Goal: Information Seeking & Learning: Learn about a topic

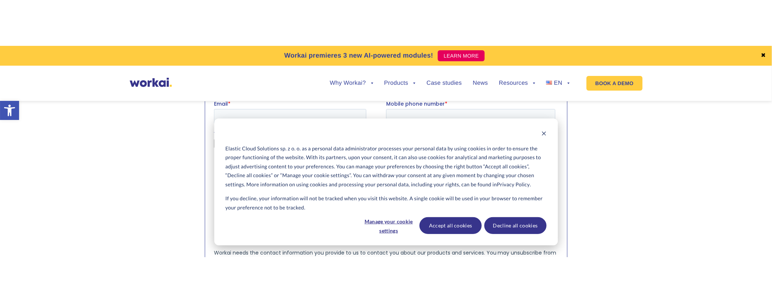
scroll to position [817, 0]
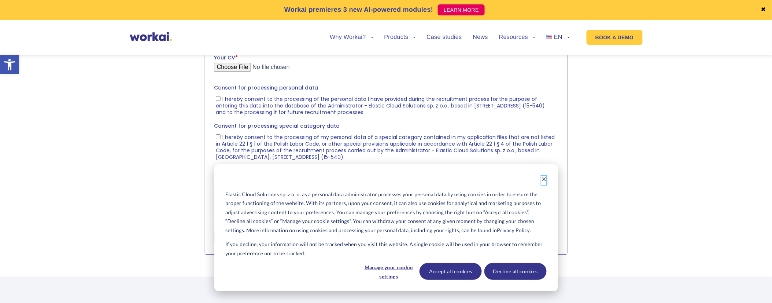
click at [541, 177] on icon "Dismiss cookie banner" at bounding box center [543, 179] width 5 height 5
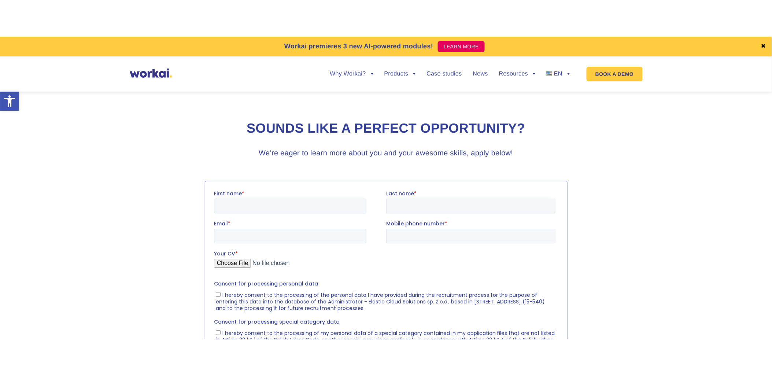
scroll to position [654, 0]
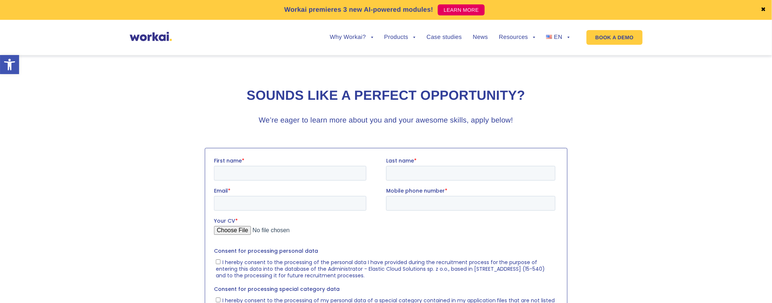
click at [704, 155] on section at bounding box center [386, 282] width 772 height 277
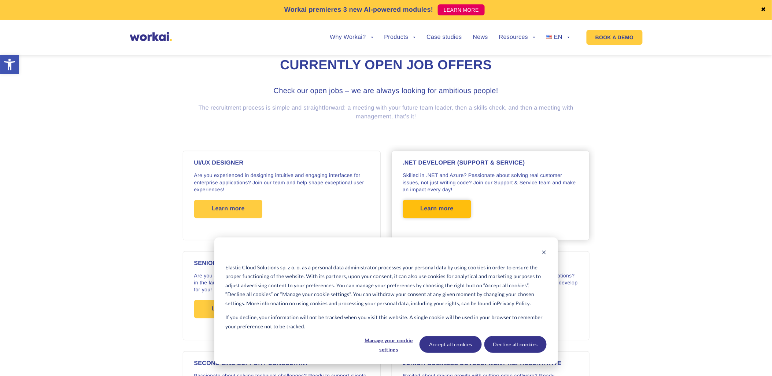
click at [427, 210] on span "Learn more" at bounding box center [436, 209] width 33 height 18
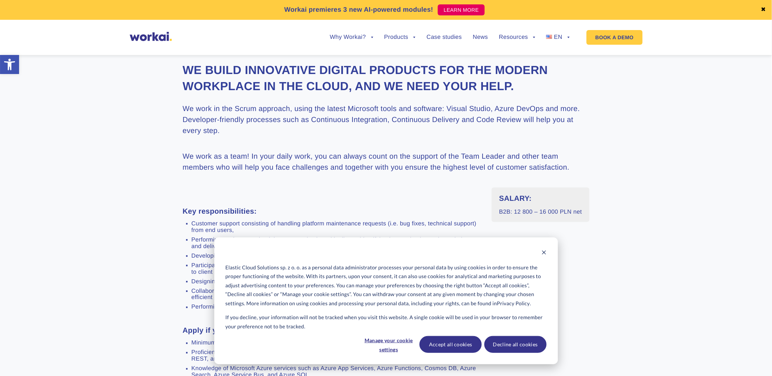
scroll to position [285, 0]
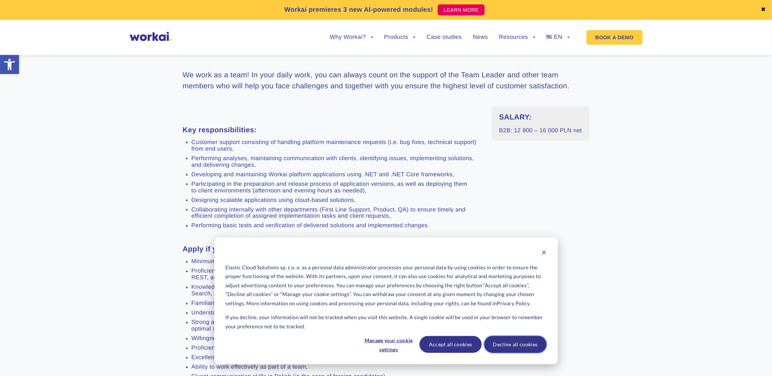
click at [509, 342] on button "Decline all cookies" at bounding box center [515, 344] width 62 height 17
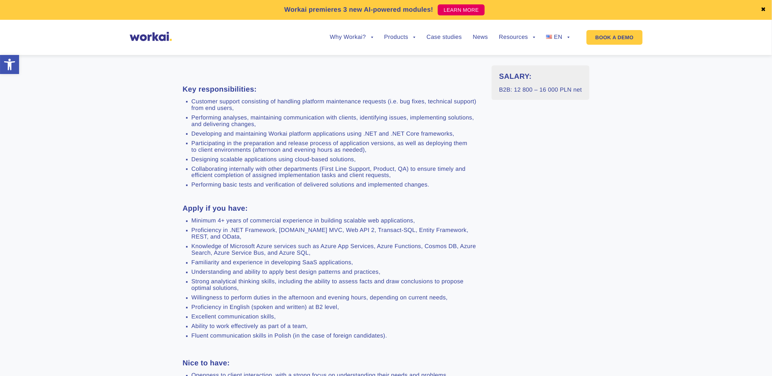
scroll to position [0, 0]
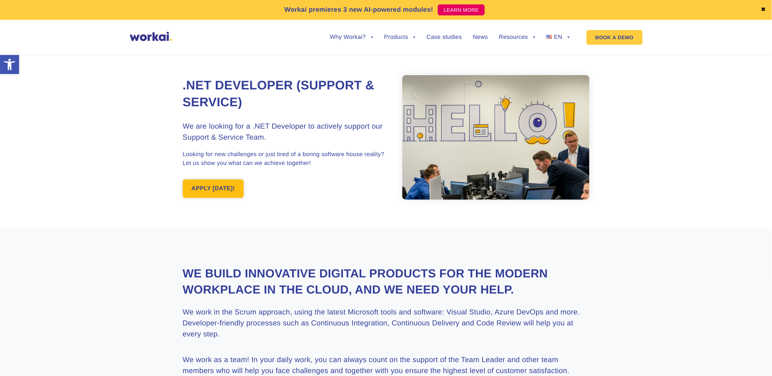
click at [209, 186] on link "APPLY [DATE]!" at bounding box center [213, 188] width 61 height 18
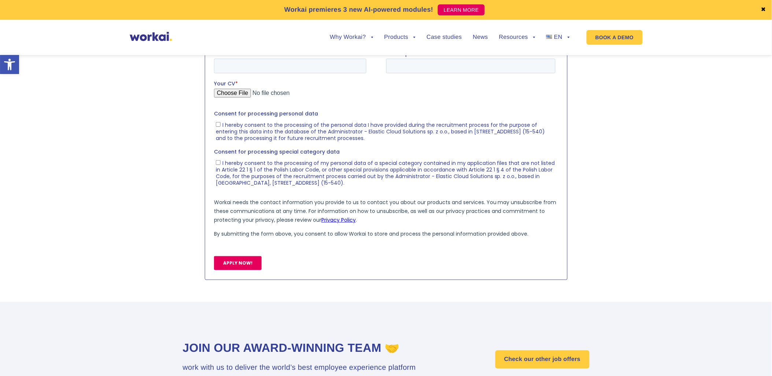
scroll to position [1192, 0]
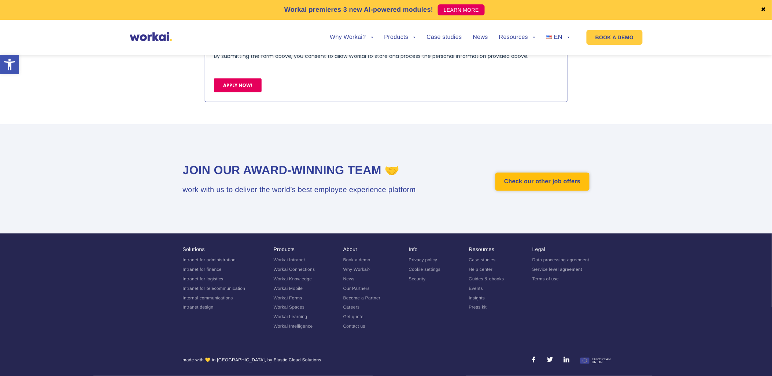
click at [537, 178] on link "Check our other job offers" at bounding box center [542, 182] width 94 height 18
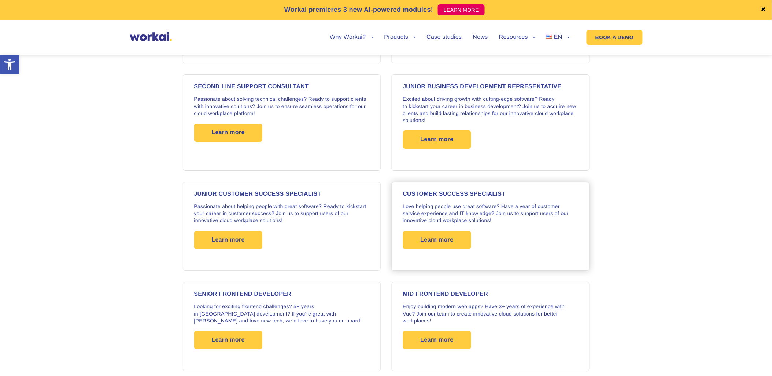
scroll to position [814, 0]
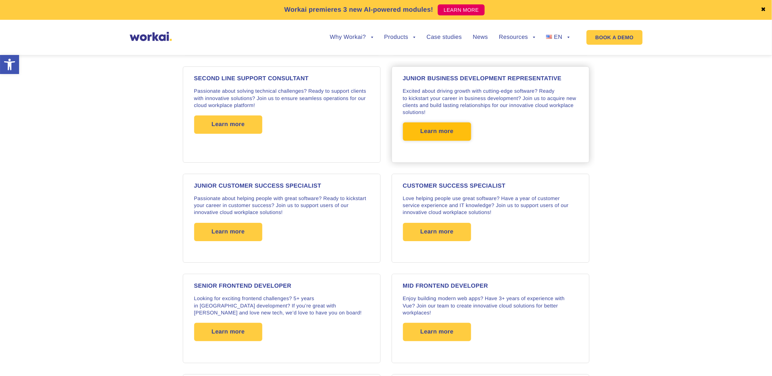
click at [439, 139] on span "Learn more" at bounding box center [436, 131] width 33 height 18
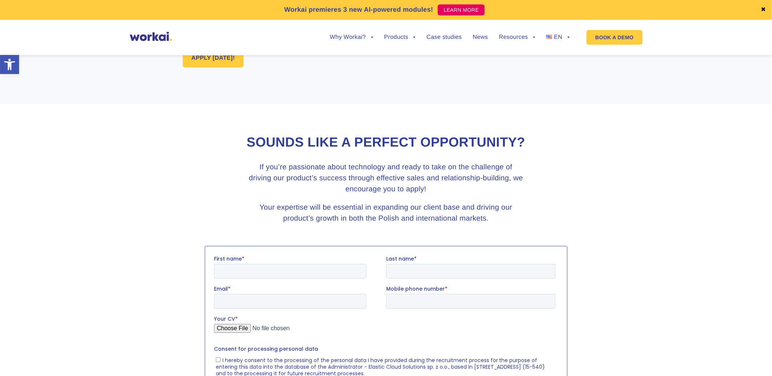
scroll to position [733, 0]
click at [216, 60] on link "APPLY [DATE]!" at bounding box center [213, 57] width 61 height 18
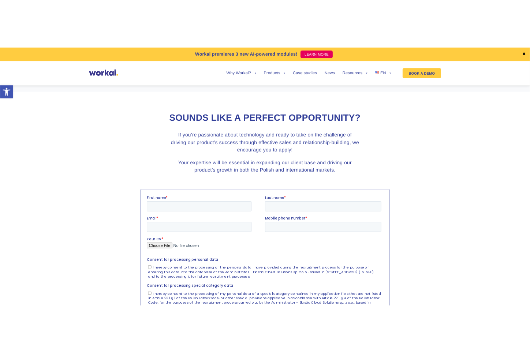
scroll to position [855, 0]
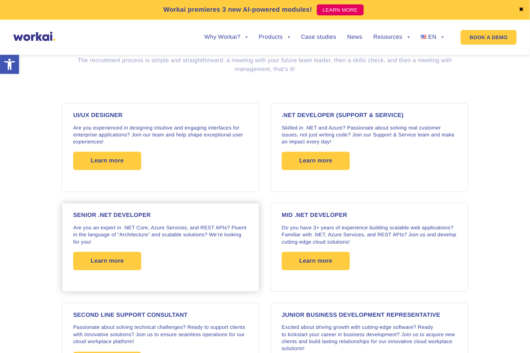
scroll to position [577, 0]
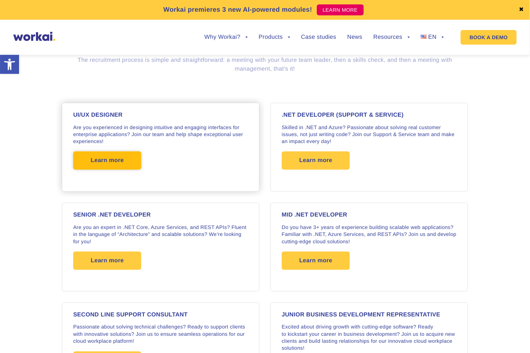
click at [108, 162] on span "Learn more" at bounding box center [107, 161] width 33 height 18
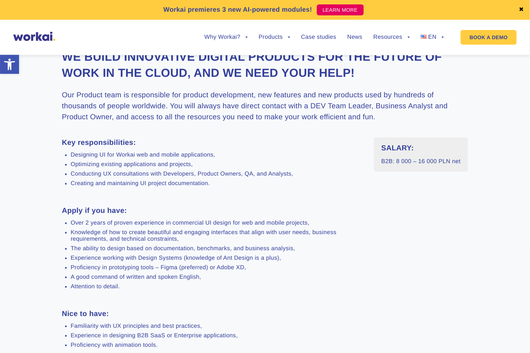
scroll to position [203, 0]
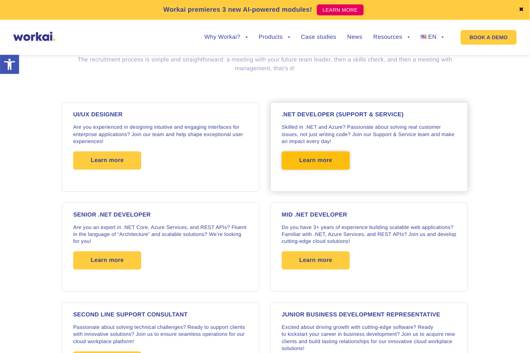
click at [311, 155] on span "Learn more" at bounding box center [316, 161] width 33 height 18
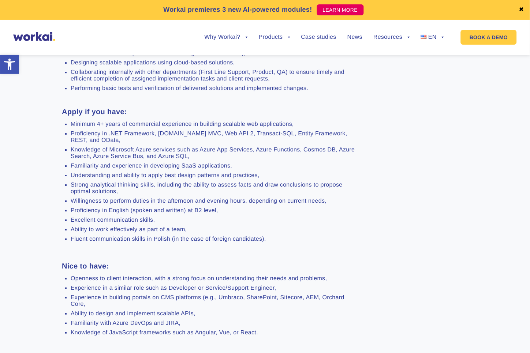
scroll to position [448, 0]
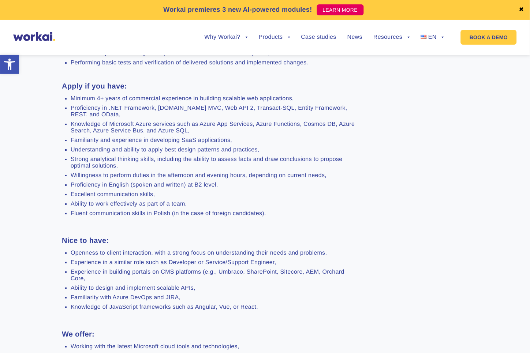
click at [186, 189] on li "Proficiency in English (spoken and written) at B2 level," at bounding box center [215, 185] width 289 height 7
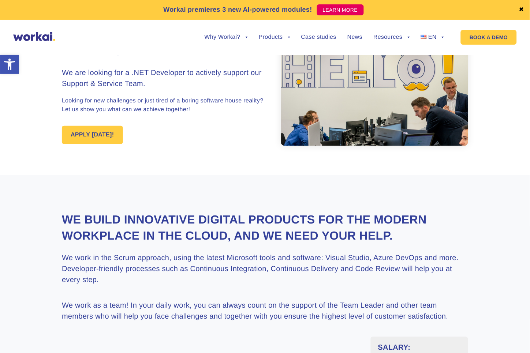
scroll to position [0, 0]
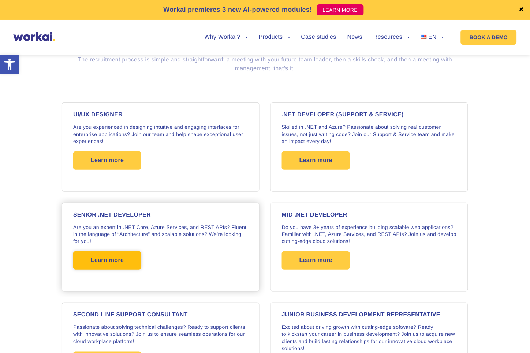
click at [104, 266] on span "Learn more" at bounding box center [107, 261] width 33 height 18
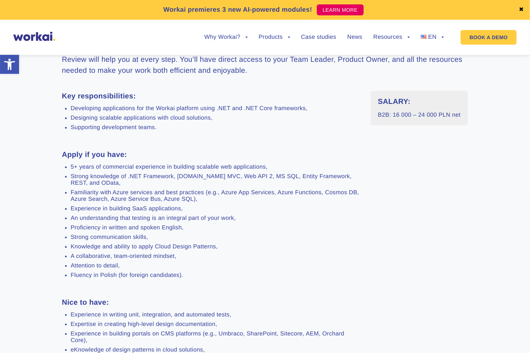
scroll to position [407, 0]
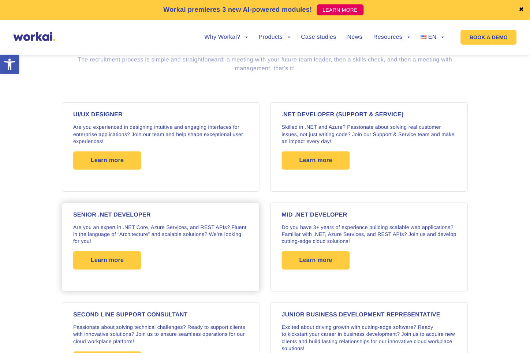
scroll to position [544, 0]
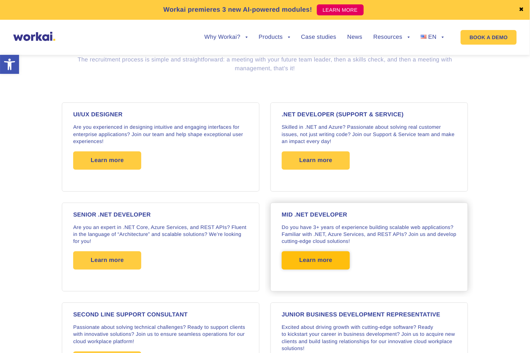
click at [312, 262] on span "Learn more" at bounding box center [316, 261] width 33 height 18
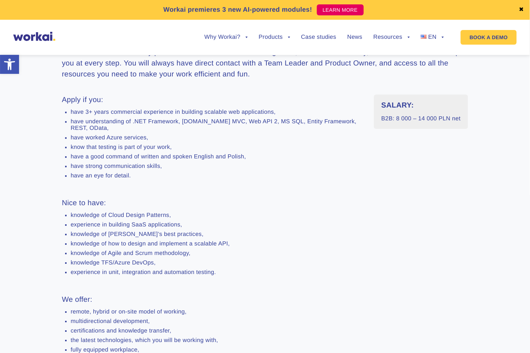
scroll to position [285, 0]
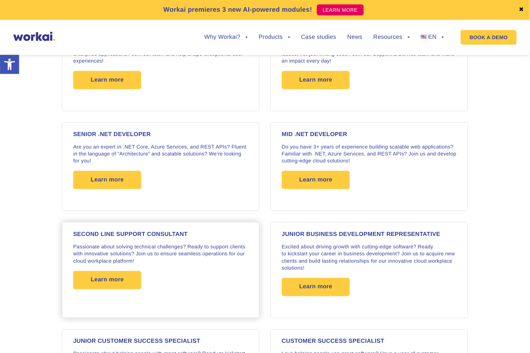
scroll to position [625, 0]
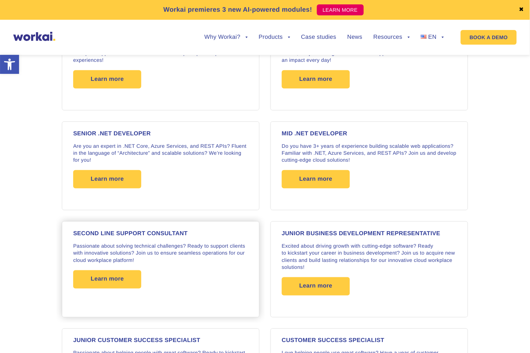
drag, startPoint x: 114, startPoint y: 273, endPoint x: 174, endPoint y: 299, distance: 65.8
click at [114, 274] on span "Learn more" at bounding box center [107, 280] width 33 height 18
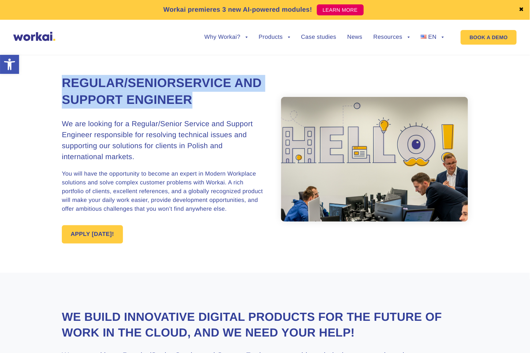
drag, startPoint x: 66, startPoint y: 82, endPoint x: 252, endPoint y: 101, distance: 187.0
click at [254, 101] on h1 "Regular/Senior Service and Support Engineer" at bounding box center [163, 92] width 203 height 34
copy h1 "Regular/Senior Service and Support Engineer"
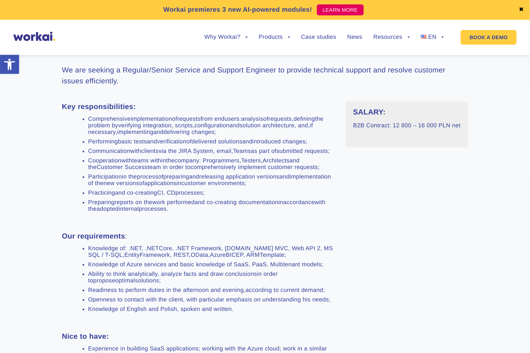
scroll to position [407, 0]
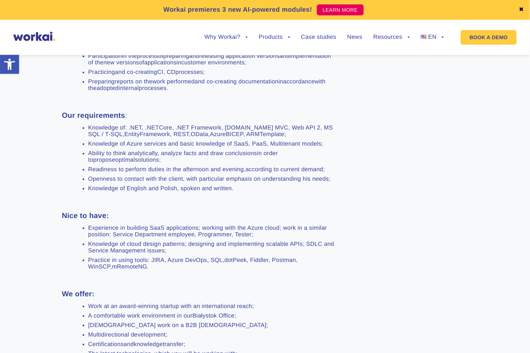
drag, startPoint x: 20, startPoint y: 97, endPoint x: 84, endPoint y: 92, distance: 63.5
click at [21, 97] on section "We build innovative digital products for the future of work in the Cloud, and w…" at bounding box center [265, 163] width 530 height 594
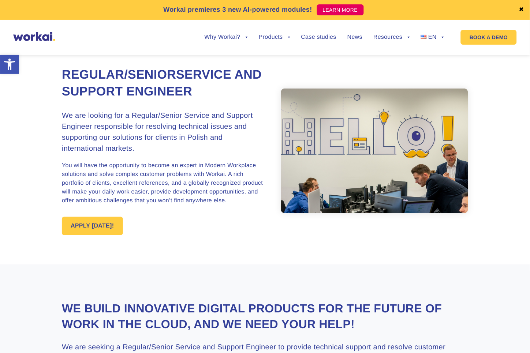
scroll to position [0, 0]
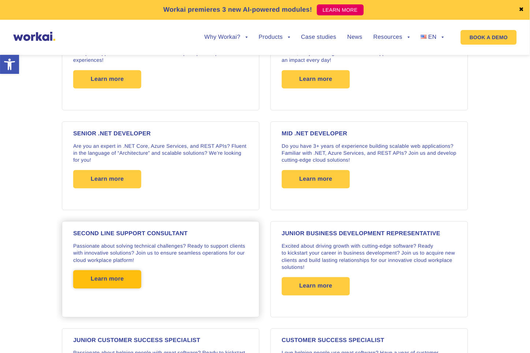
click at [114, 280] on span "Learn more" at bounding box center [107, 280] width 33 height 18
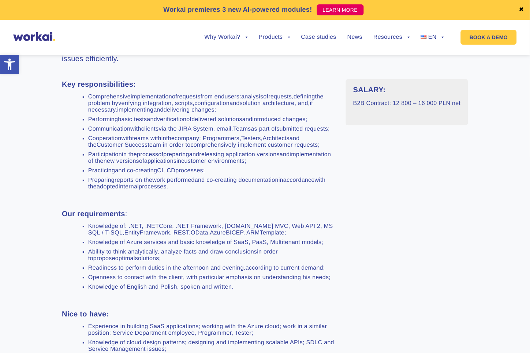
scroll to position [325, 0]
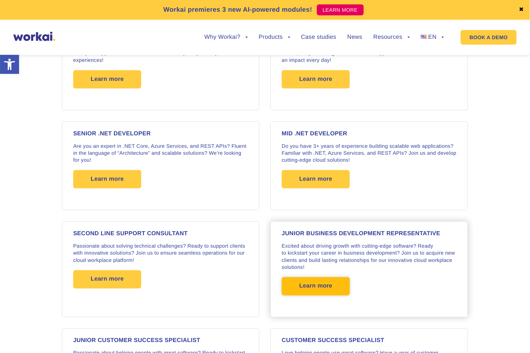
click at [311, 284] on span "Learn more" at bounding box center [316, 287] width 33 height 18
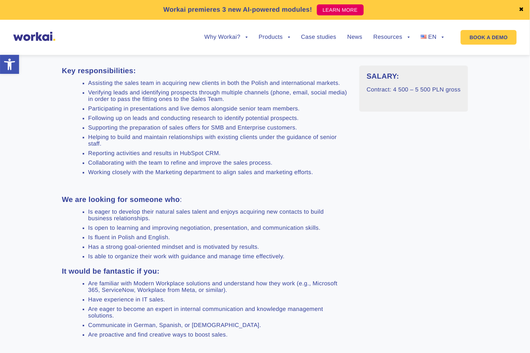
scroll to position [325, 0]
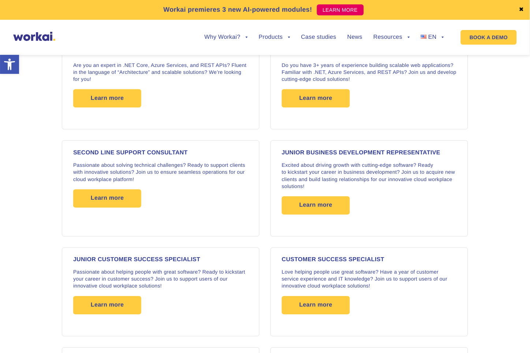
scroll to position [707, 0]
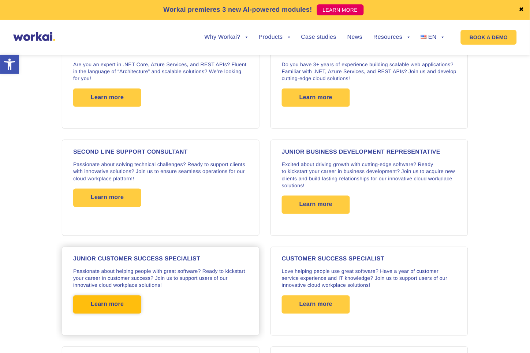
click at [108, 303] on span "Learn more" at bounding box center [107, 305] width 33 height 18
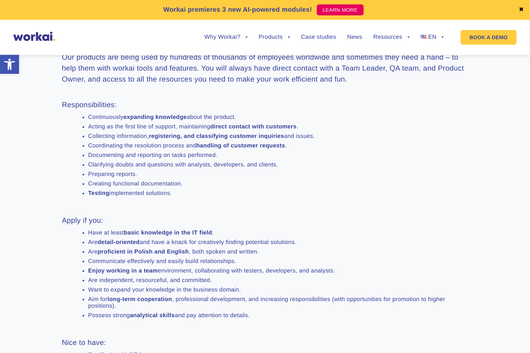
scroll to position [285, 0]
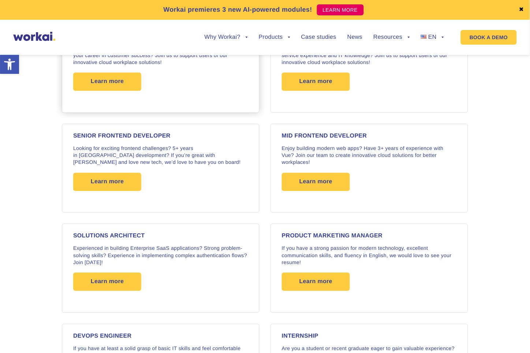
scroll to position [701, 0]
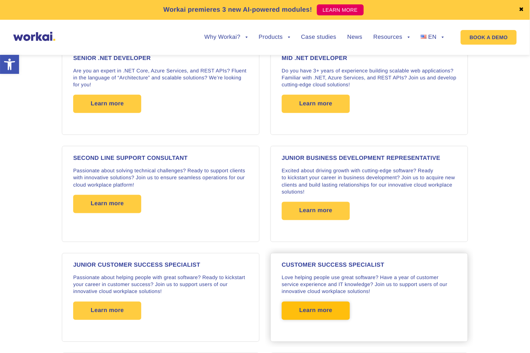
click at [330, 307] on span "Learn more" at bounding box center [316, 311] width 33 height 18
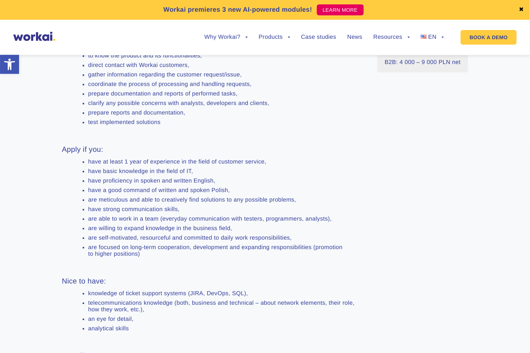
scroll to position [325, 0]
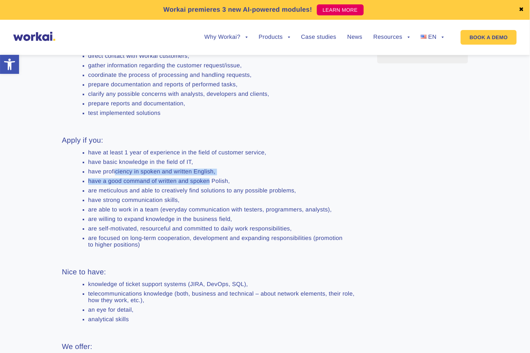
drag, startPoint x: 124, startPoint y: 189, endPoint x: 210, endPoint y: 193, distance: 86.2
click at [210, 193] on ul "have at least 1 year of experience in the field of customer service, have basic…" at bounding box center [222, 199] width 287 height 99
click at [408, 209] on div "SALARY: B2B: 4 000 – 9 000 PLN net" at bounding box center [423, 223] width 91 height 388
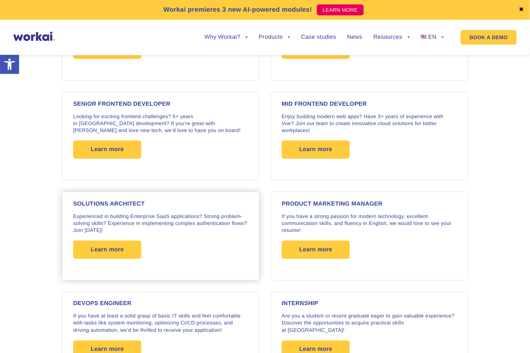
scroll to position [1209, 0]
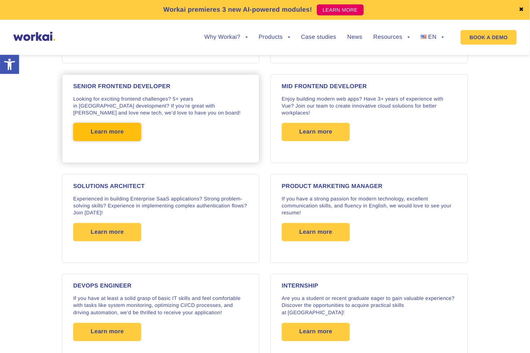
click at [96, 129] on span "Learn more" at bounding box center [107, 132] width 33 height 18
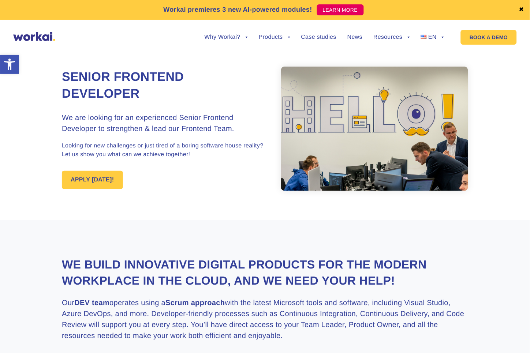
scroll to position [203, 0]
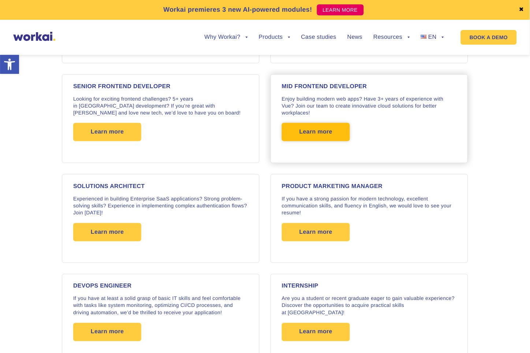
click at [323, 127] on span "Learn more" at bounding box center [316, 132] width 33 height 18
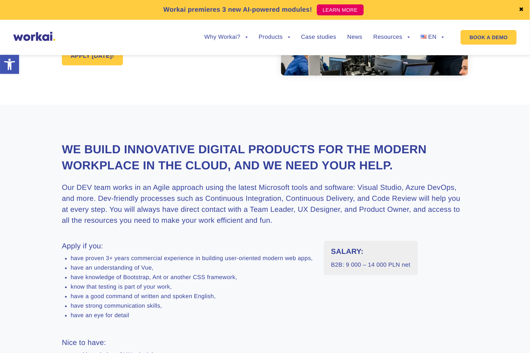
scroll to position [244, 0]
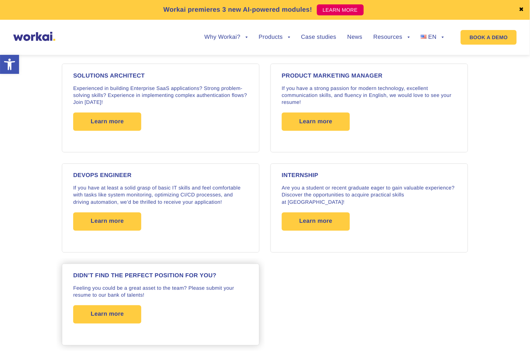
scroll to position [1331, 0]
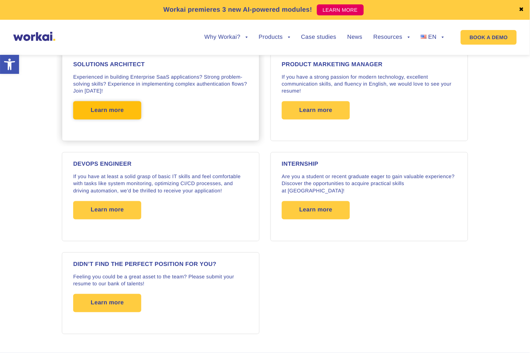
click at [126, 101] on span "Learn more" at bounding box center [107, 110] width 68 height 18
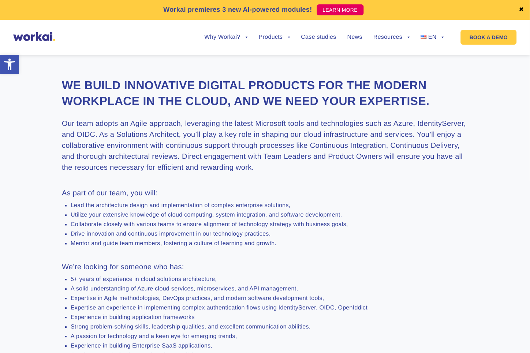
scroll to position [285, 0]
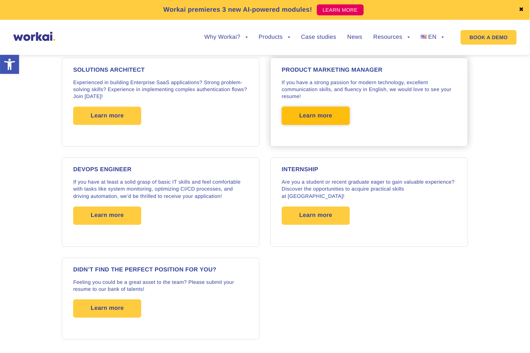
click at [319, 115] on span "Learn more" at bounding box center [316, 116] width 33 height 18
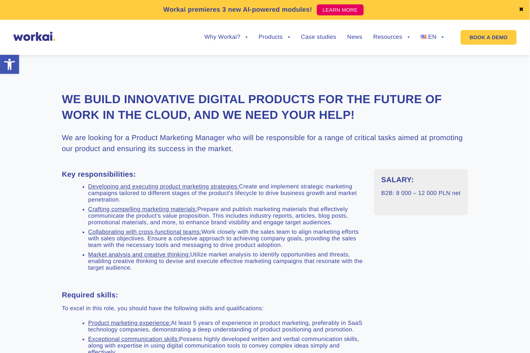
scroll to position [203, 0]
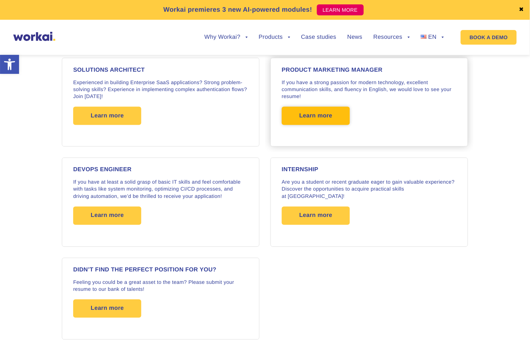
click at [314, 115] on span "Learn more" at bounding box center [316, 116] width 33 height 18
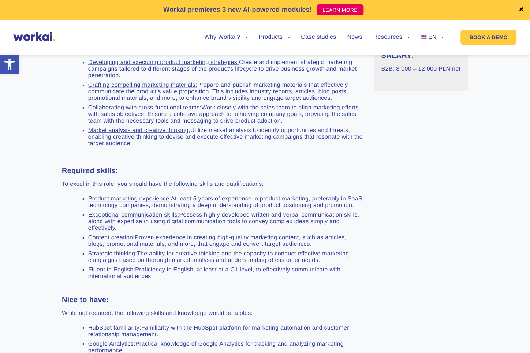
scroll to position [285, 0]
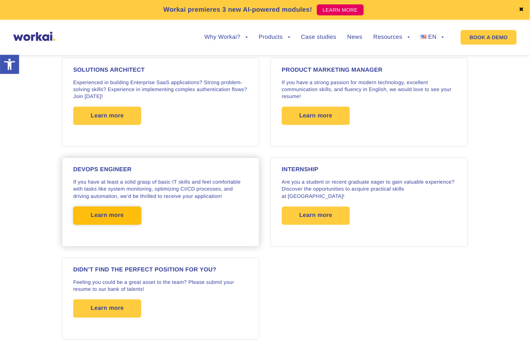
click at [122, 207] on span "Learn more" at bounding box center [107, 216] width 33 height 18
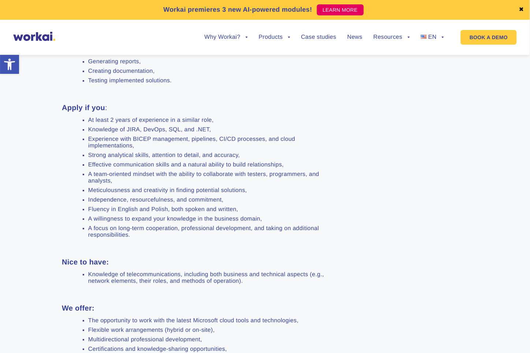
scroll to position [448, 0]
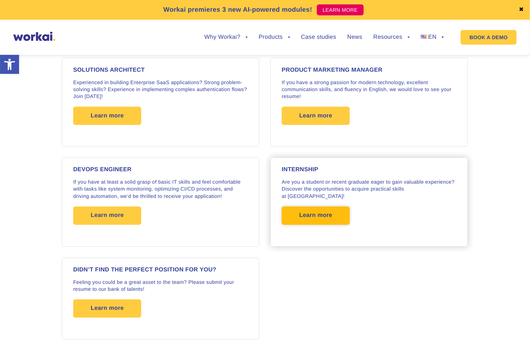
click at [329, 207] on span "Learn more" at bounding box center [316, 216] width 33 height 18
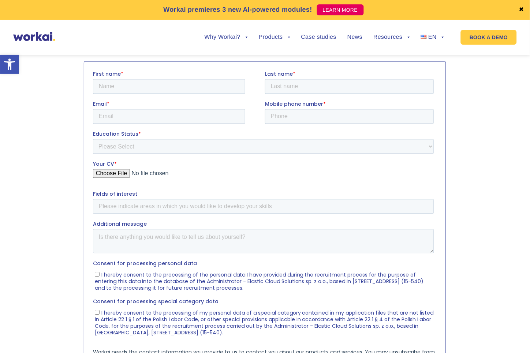
scroll to position [244, 0]
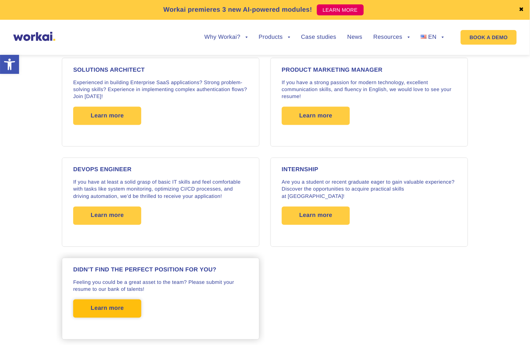
click at [99, 308] on span "Learn more" at bounding box center [107, 309] width 33 height 18
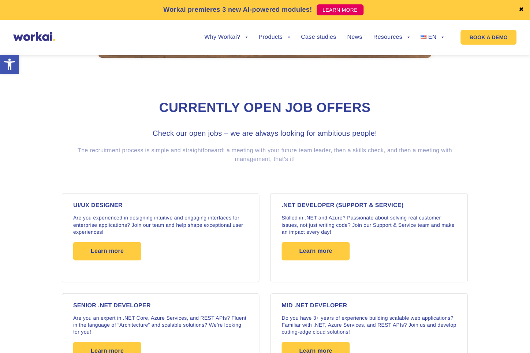
scroll to position [445, 0]
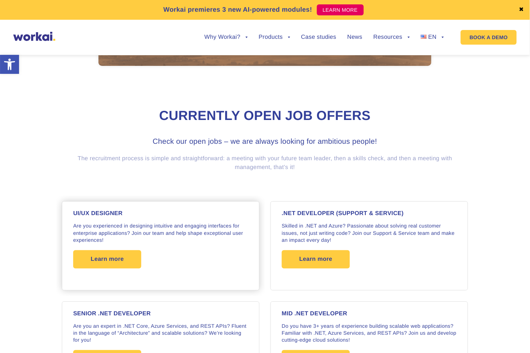
click at [123, 212] on h4 "UI/UX DESIGNER" at bounding box center [160, 214] width 175 height 6
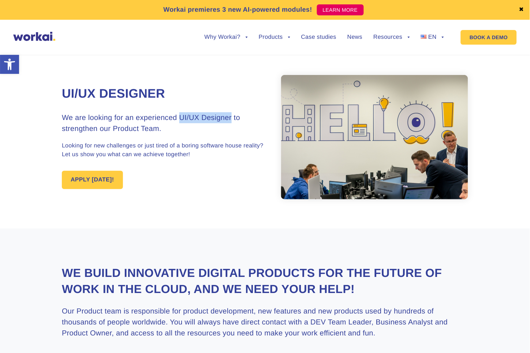
drag, startPoint x: 181, startPoint y: 115, endPoint x: 231, endPoint y: 114, distance: 50.6
click at [231, 114] on h3 "We are looking for an experienced UI/UX Designer to strengthen our Product Team." at bounding box center [163, 123] width 203 height 22
copy h3 "UI/UX Designer"
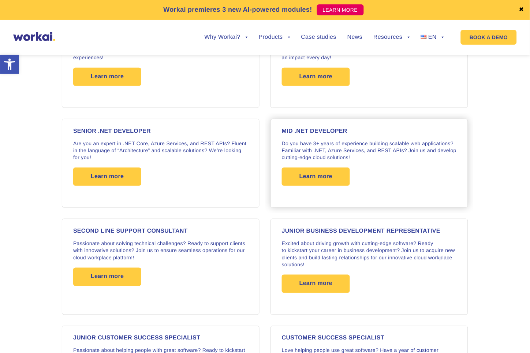
scroll to position [649, 0]
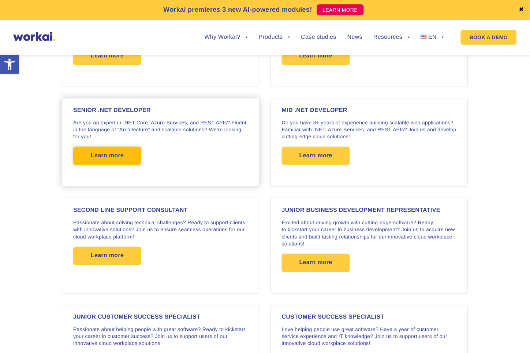
click at [104, 156] on span "Learn more" at bounding box center [107, 156] width 33 height 18
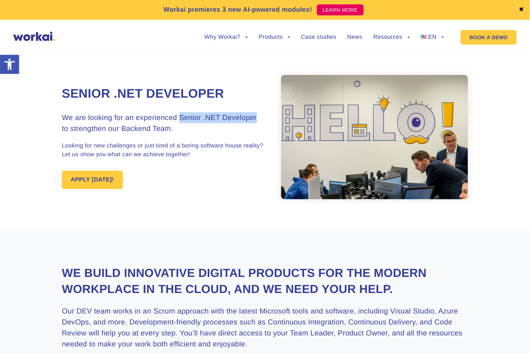
drag, startPoint x: 179, startPoint y: 116, endPoint x: 260, endPoint y: 115, distance: 80.6
click at [260, 115] on h3 "We are looking for an experienced Senior .NET Developer to strengthen our Backe…" at bounding box center [163, 123] width 203 height 22
copy h3 "Senior .NET Developer"
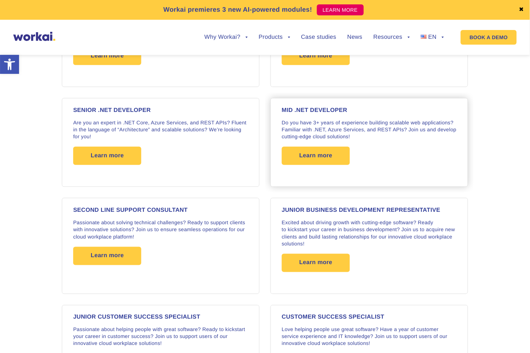
click at [325, 108] on h4 "MID .NET DEVELOPER" at bounding box center [369, 111] width 175 height 6
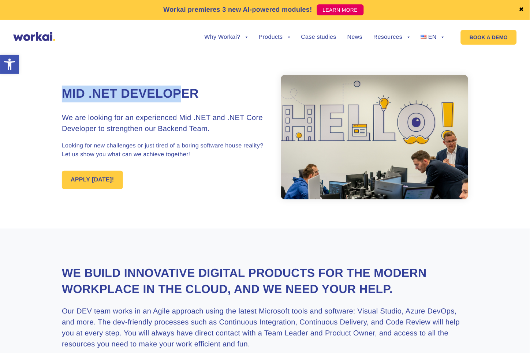
drag, startPoint x: 64, startPoint y: 93, endPoint x: 193, endPoint y: 90, distance: 129.3
click at [193, 90] on h1 "Mid .NET Developer" at bounding box center [163, 94] width 203 height 17
drag, startPoint x: 193, startPoint y: 90, endPoint x: 192, endPoint y: 118, distance: 27.9
click at [192, 118] on h3 "We are looking for an experienced Mid .NET and .NET Core Developer to strengthe…" at bounding box center [163, 123] width 203 height 22
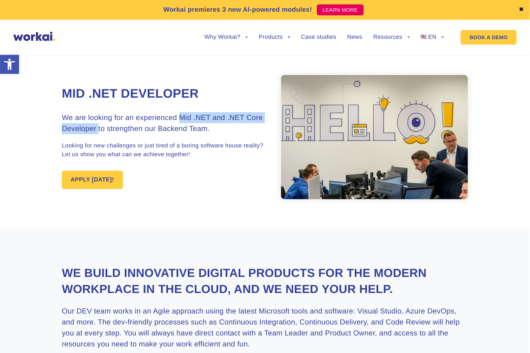
drag, startPoint x: 180, startPoint y: 116, endPoint x: 98, endPoint y: 131, distance: 83.8
click at [98, 130] on h3 "We are looking for an experienced Mid .NET and .NET Core Developer to strengthe…" at bounding box center [163, 123] width 203 height 22
copy h3 "Mid .NET and .NET Core Developer"
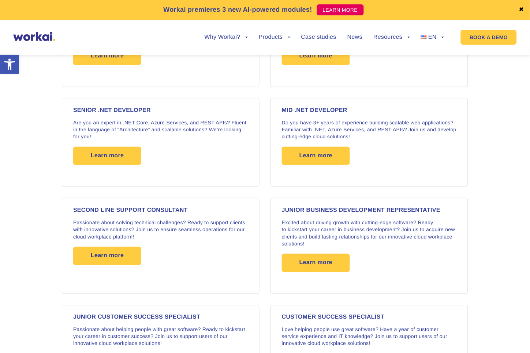
scroll to position [649, 0]
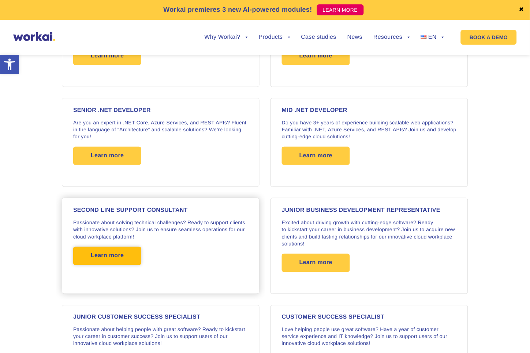
click at [114, 251] on span "Learn more" at bounding box center [107, 256] width 33 height 18
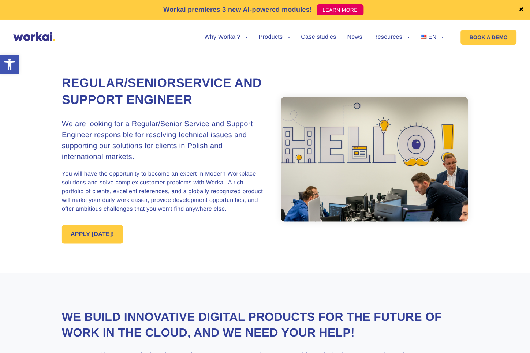
click at [139, 125] on h3 "We are looking for a Regular/Senior Service and Support Engineer responsible fo…" at bounding box center [163, 141] width 203 height 44
drag, startPoint x: 185, startPoint y: 122, endPoint x: 93, endPoint y: 131, distance: 93.2
click at [93, 131] on h3 "We are looking for a Regular/Senior Service and Support Engineer responsible fo…" at bounding box center [163, 141] width 203 height 44
copy h3 "Service and Support Engineer"
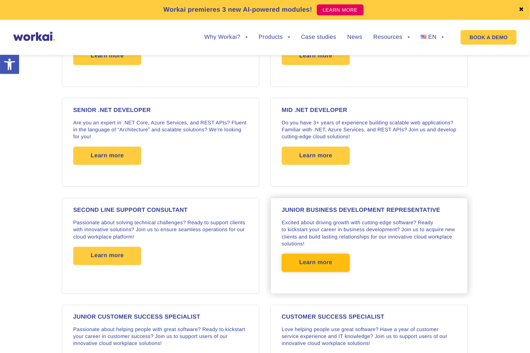
click at [312, 262] on span "Learn more" at bounding box center [316, 263] width 33 height 18
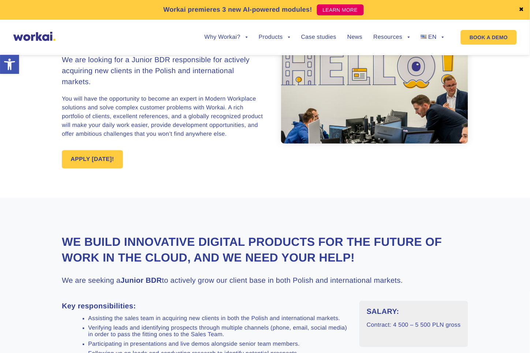
scroll to position [81, 0]
drag, startPoint x: 122, startPoint y: 282, endPoint x: 164, endPoint y: 282, distance: 41.4
click at [164, 282] on h3 "We are seeking a Junior BDR to actively grow our client base in both Polish and…" at bounding box center [265, 280] width 407 height 11
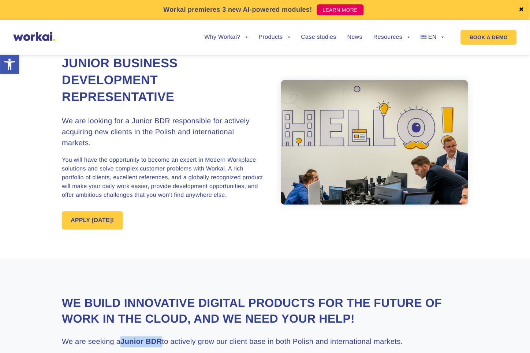
scroll to position [0, 0]
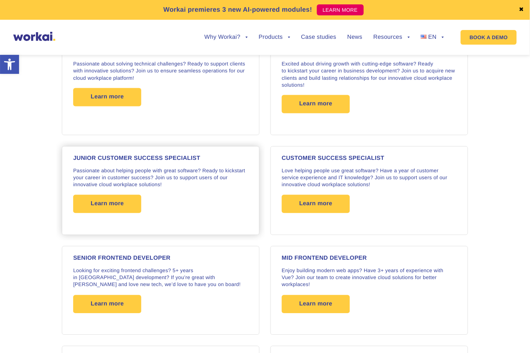
scroll to position [811, 0]
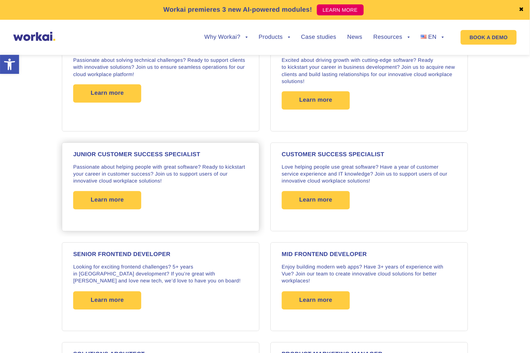
click at [120, 152] on h4 "JUNIOR CUSTOMER SUCCESS SPECIALIST" at bounding box center [160, 155] width 175 height 6
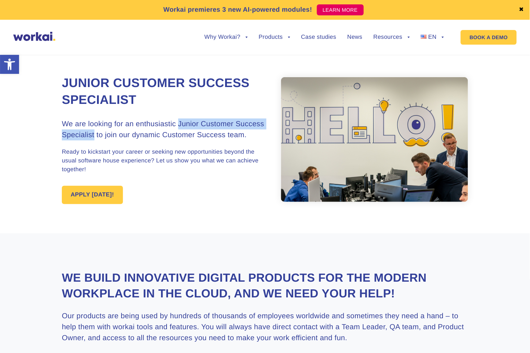
drag, startPoint x: 179, startPoint y: 122, endPoint x: 96, endPoint y: 136, distance: 84.2
click at [96, 136] on h3 "We are looking for an enthusiastic Junior Customer Success Specialist to join o…" at bounding box center [163, 130] width 203 height 22
copy h3 "Junior Customer Success Specialist"
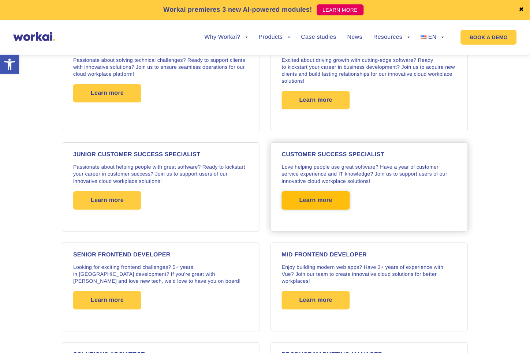
click at [333, 195] on span "Learn more" at bounding box center [316, 201] width 68 height 18
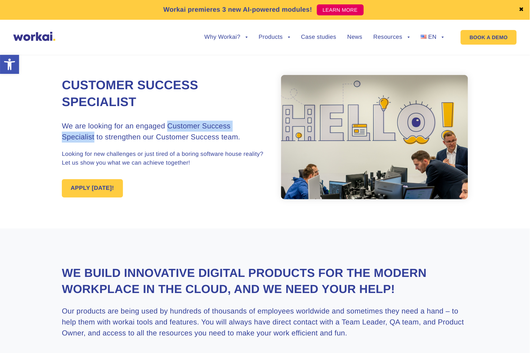
drag, startPoint x: 169, startPoint y: 124, endPoint x: 96, endPoint y: 138, distance: 74.6
click at [96, 138] on h3 "We are looking for an engaged Customer Success Specialist to strengthen our Cus…" at bounding box center [163, 132] width 203 height 22
copy h3 "Customer Success Specialist"
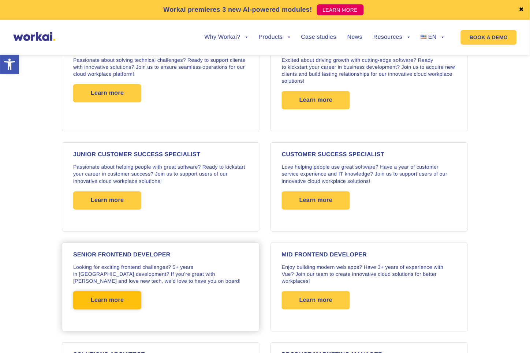
click at [96, 292] on span "Learn more" at bounding box center [107, 301] width 33 height 18
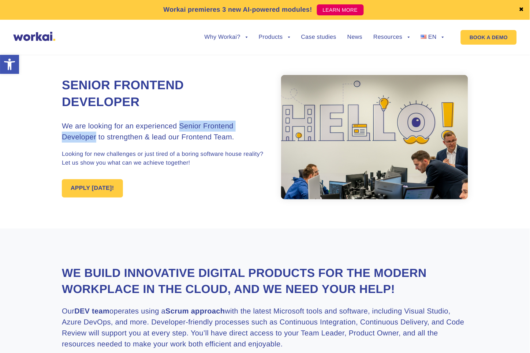
drag, startPoint x: 178, startPoint y: 125, endPoint x: 97, endPoint y: 135, distance: 82.3
click at [97, 135] on h3 "We are looking for an experienced Senior Frontend Developer to strengthen & lea…" at bounding box center [163, 132] width 203 height 22
copy h3 "Senior Frontend Developer"
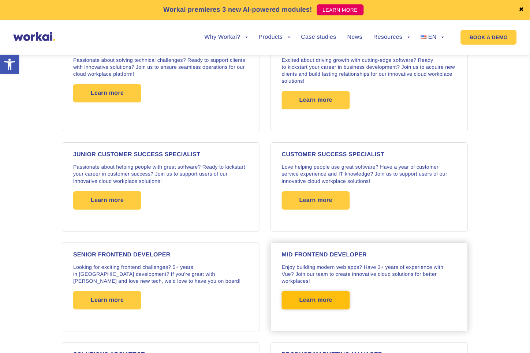
click at [308, 298] on span "Learn more" at bounding box center [316, 301] width 33 height 18
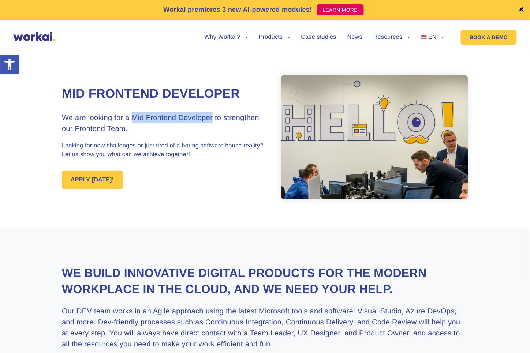
drag, startPoint x: 132, startPoint y: 115, endPoint x: 213, endPoint y: 118, distance: 81.0
click at [213, 118] on h3 "We are looking for a Mid Frontend Developer to strengthen our Frontend Team." at bounding box center [163, 123] width 203 height 22
copy h3 "Mid Frontend Developer"
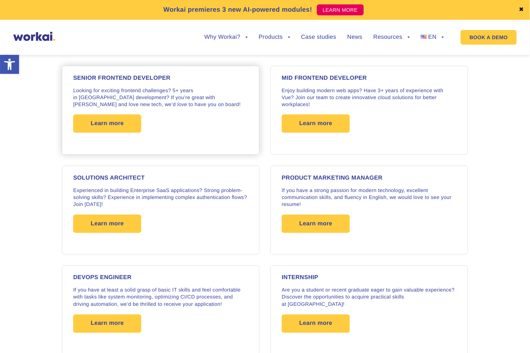
scroll to position [1204, 0]
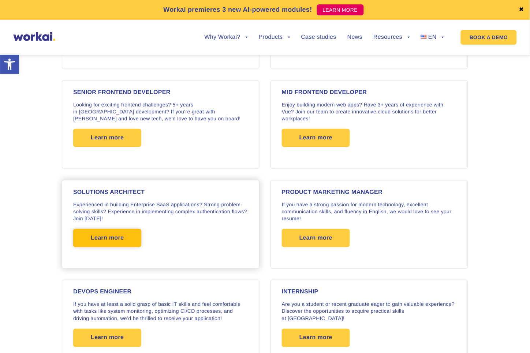
click at [98, 235] on span "Learn more" at bounding box center [107, 238] width 33 height 18
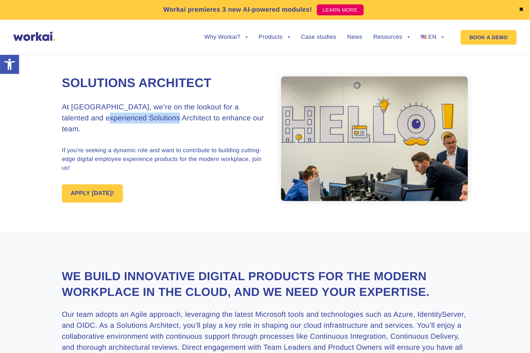
drag, startPoint x: 111, startPoint y: 121, endPoint x: 169, endPoint y: 121, distance: 58.2
click at [169, 121] on h3 "At Workai, we’re on the lookout for a talented and experienced Solutions Archit…" at bounding box center [163, 137] width 203 height 71
copy h3 "Solutions Architect"
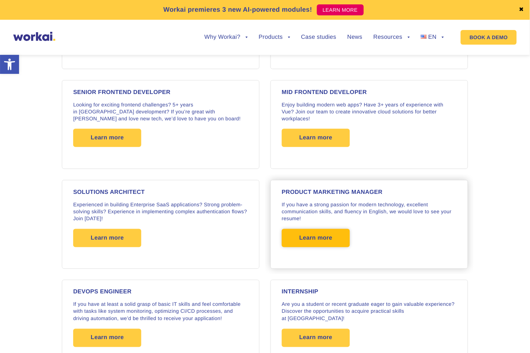
click at [318, 232] on span "Learn more" at bounding box center [316, 238] width 33 height 18
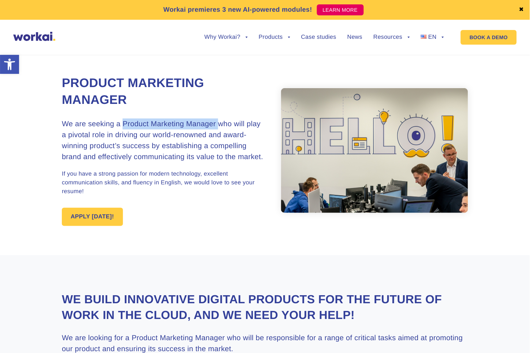
drag, startPoint x: 125, startPoint y: 123, endPoint x: 218, endPoint y: 125, distance: 93.4
click at [218, 125] on h3 "We are seeking a Product Marketing Manager who will play a pivotal role in driv…" at bounding box center [163, 141] width 203 height 44
copy h3 "Product Marketing Manager"
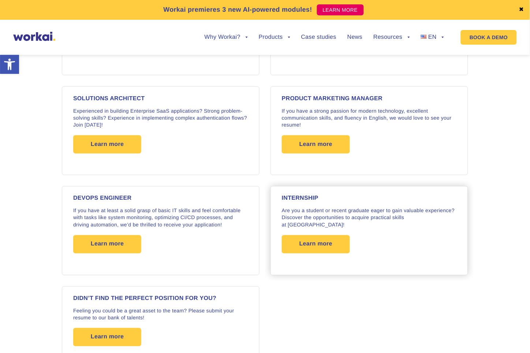
scroll to position [1326, 0]
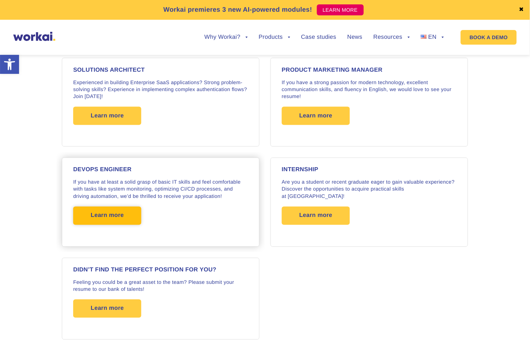
click at [111, 212] on span "Learn more" at bounding box center [107, 216] width 33 height 18
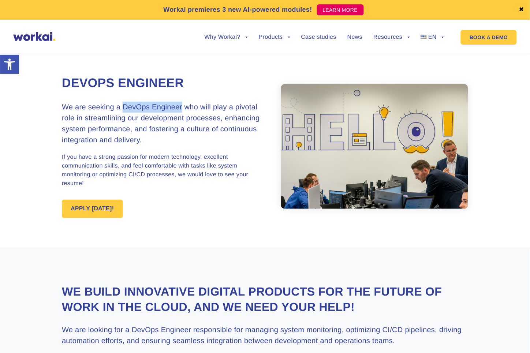
drag, startPoint x: 123, startPoint y: 105, endPoint x: 182, endPoint y: 107, distance: 59.7
click at [182, 107] on h3 "We are seeking a DevOps Engineer who will play a pivotal role in streamlining o…" at bounding box center [163, 124] width 203 height 44
copy h3 "DevOps Engineer"
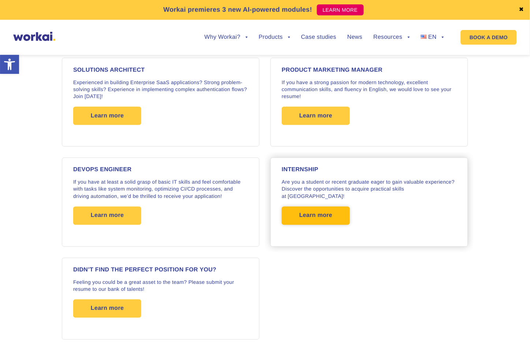
click at [314, 207] on span "Learn more" at bounding box center [316, 216] width 33 height 18
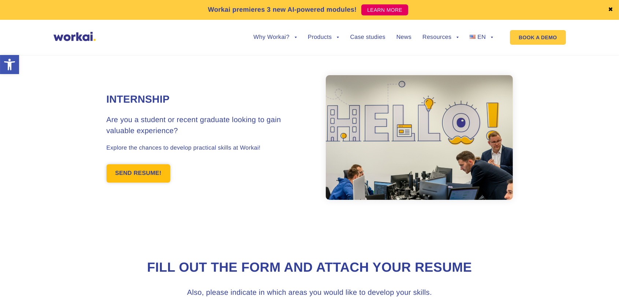
click at [151, 174] on link "SEND RESUME!" at bounding box center [139, 173] width 64 height 18
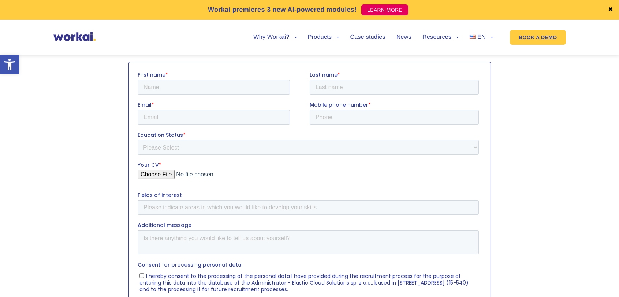
scroll to position [258, 0]
click at [530, 30] on div "Workai premieres 3 new AI-powered modules! LEARN MORE ✖ Why Workai? back Why Wo…" at bounding box center [309, 27] width 619 height 55
click at [530, 119] on section at bounding box center [309, 250] width 619 height 385
